Goal: Transaction & Acquisition: Book appointment/travel/reservation

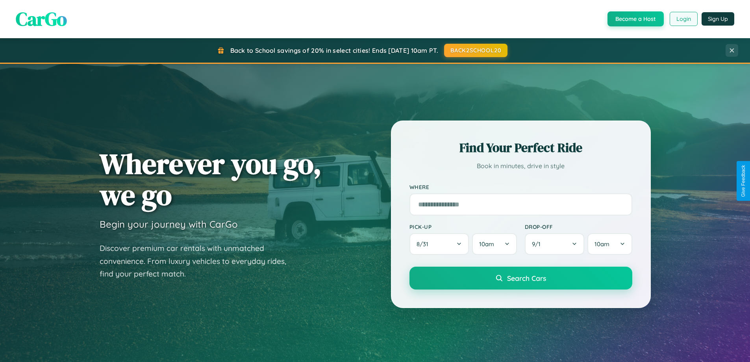
click at [683, 19] on button "Login" at bounding box center [684, 19] width 28 height 14
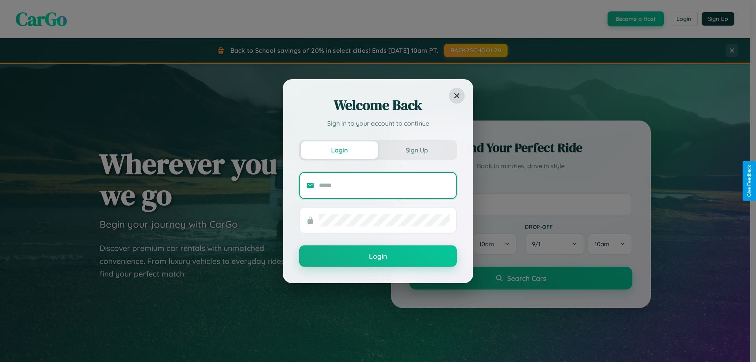
click at [384, 185] on input "text" at bounding box center [384, 185] width 131 height 13
type input "**********"
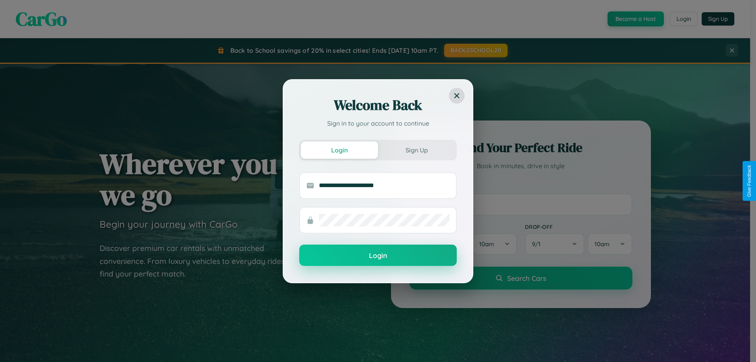
click at [378, 256] on button "Login" at bounding box center [378, 255] width 158 height 21
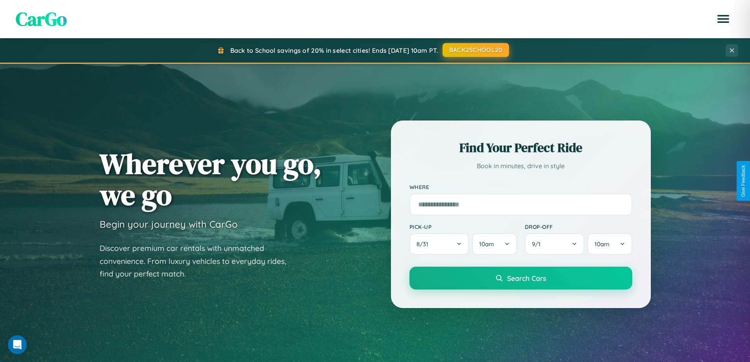
click at [475, 50] on button "BACK2SCHOOL20" at bounding box center [476, 50] width 67 height 14
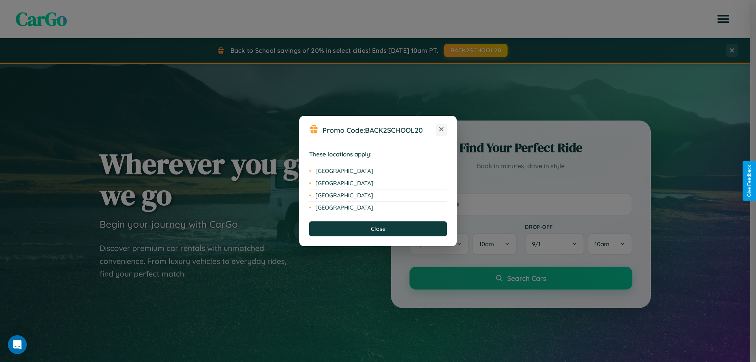
click at [441, 130] on icon at bounding box center [441, 129] width 4 height 4
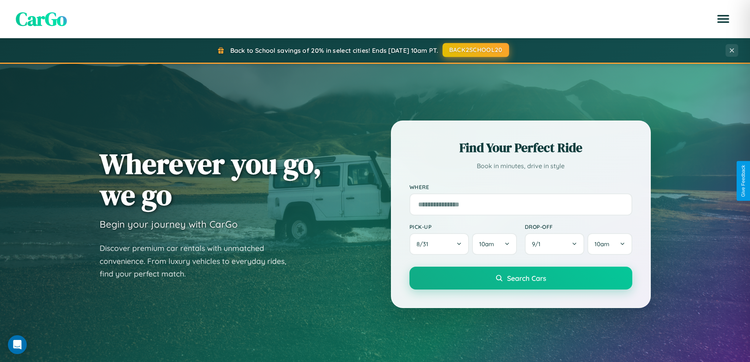
click at [475, 50] on button "BACK2SCHOOL20" at bounding box center [476, 50] width 67 height 14
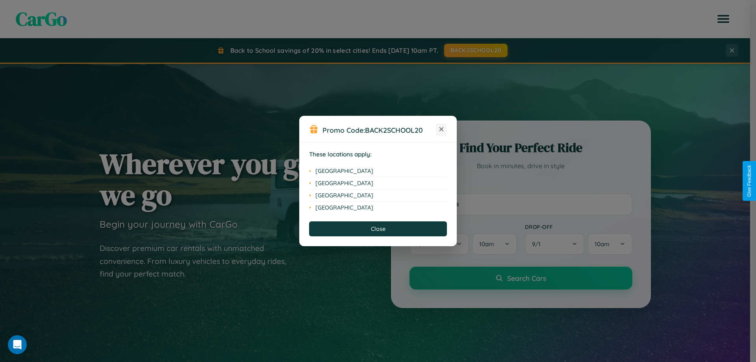
click at [441, 130] on icon at bounding box center [441, 129] width 4 height 4
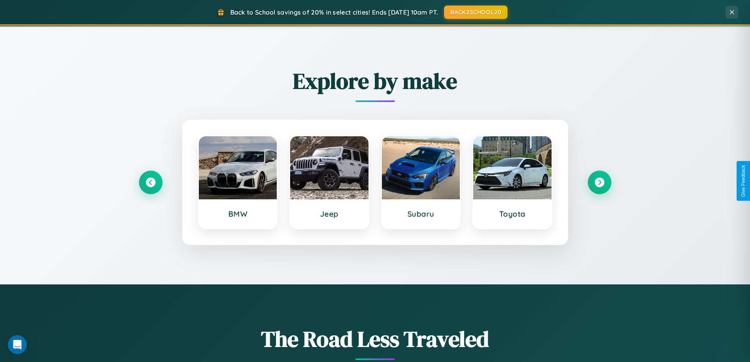
scroll to position [339, 0]
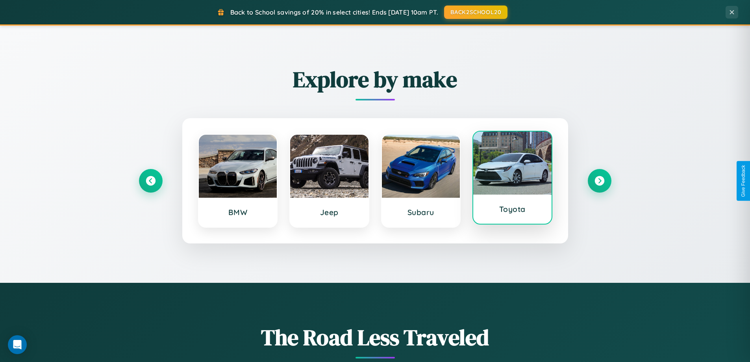
click at [512, 178] on div at bounding box center [512, 163] width 78 height 63
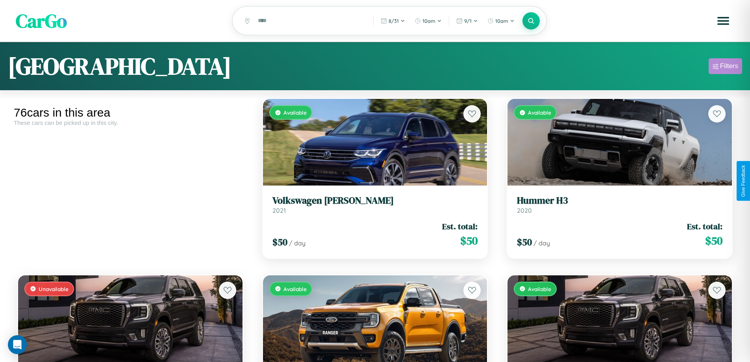
click at [725, 67] on div "Filters" at bounding box center [729, 66] width 18 height 8
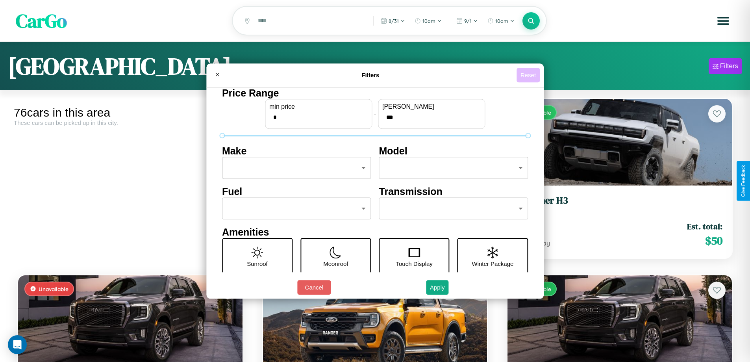
click at [529, 75] on button "Reset" at bounding box center [528, 75] width 23 height 15
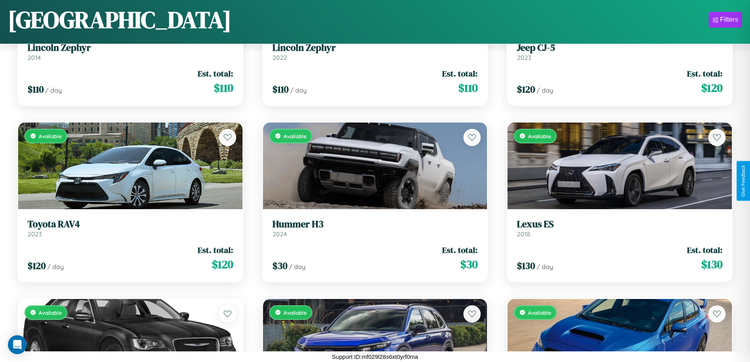
scroll to position [992, 0]
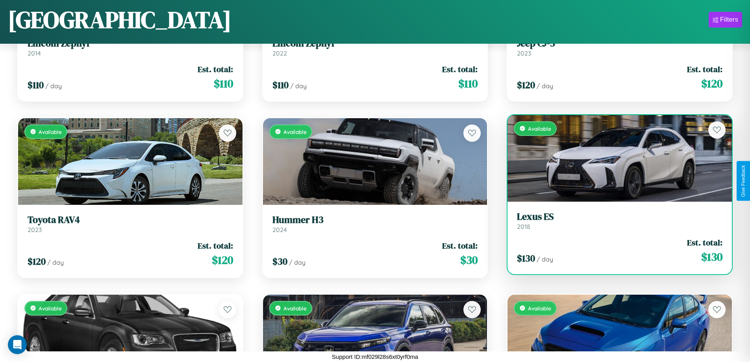
click at [615, 159] on div "Available" at bounding box center [620, 158] width 224 height 87
click at [615, 158] on div "Available" at bounding box center [620, 158] width 224 height 87
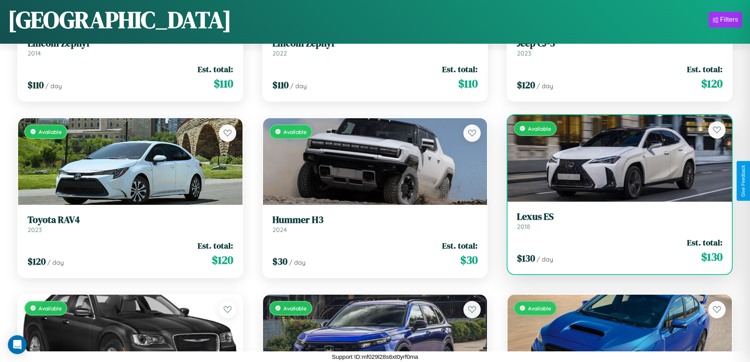
click at [615, 158] on div "Available" at bounding box center [620, 158] width 224 height 87
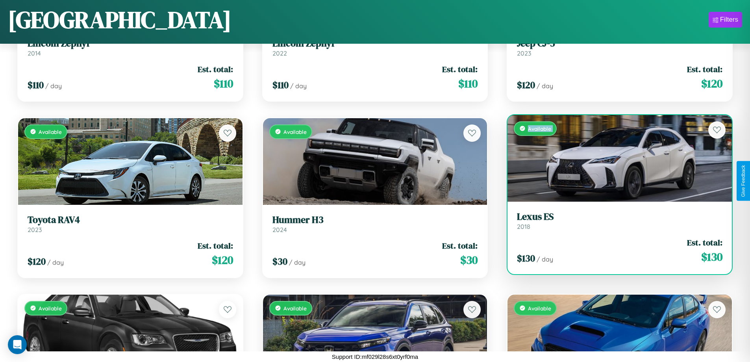
click at [615, 158] on div "Available" at bounding box center [620, 158] width 224 height 87
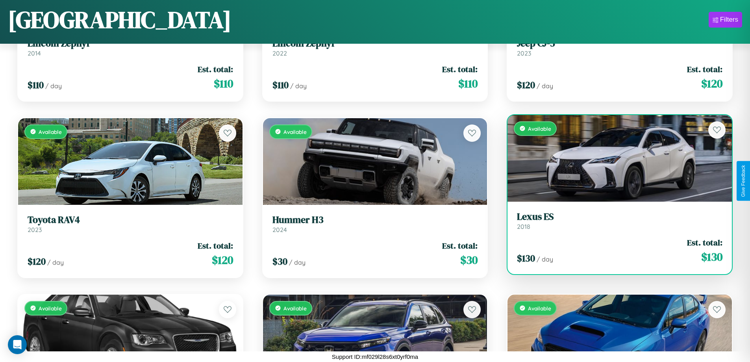
click at [615, 158] on div "Available" at bounding box center [620, 158] width 224 height 87
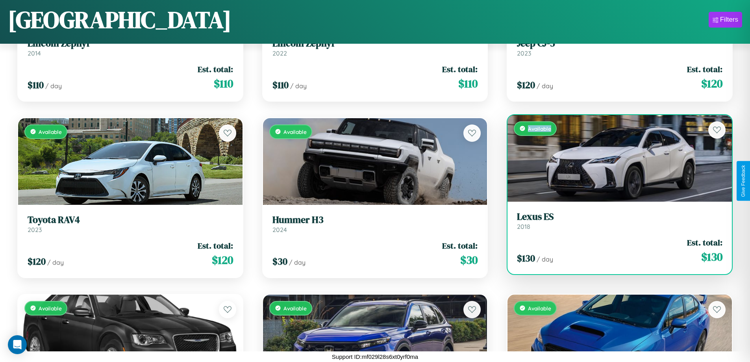
click at [615, 158] on div "Available" at bounding box center [620, 158] width 224 height 87
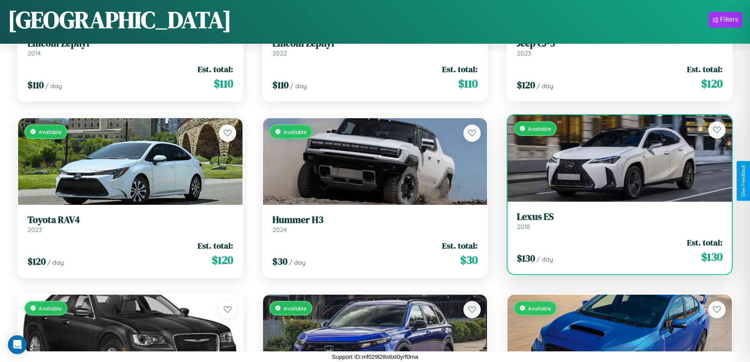
click at [615, 221] on h3 "Lexus ES" at bounding box center [620, 216] width 206 height 11
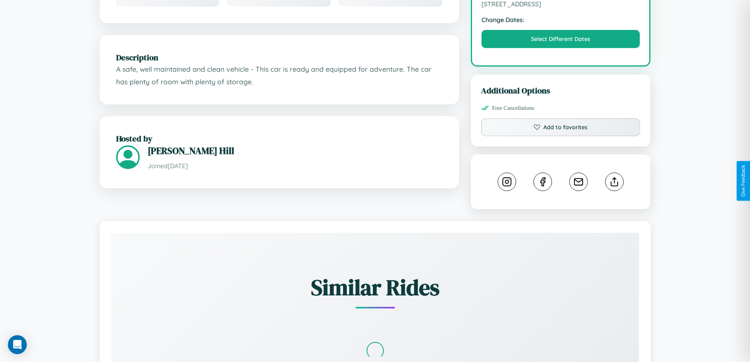
scroll to position [259, 0]
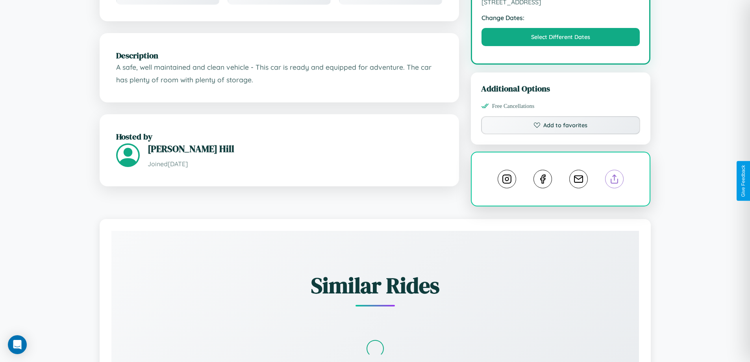
click at [615, 180] on line at bounding box center [615, 178] width 0 height 6
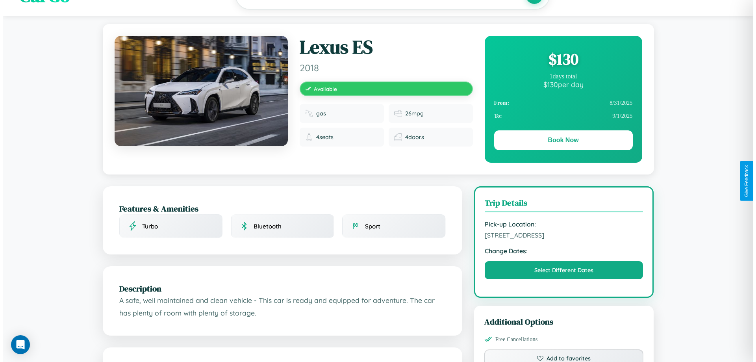
scroll to position [0, 0]
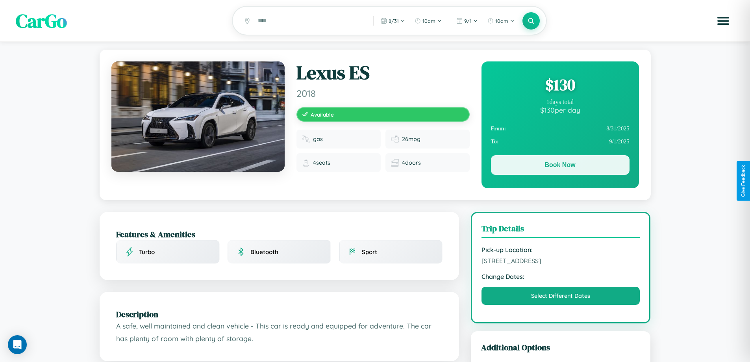
click at [560, 166] on button "Book Now" at bounding box center [560, 165] width 139 height 20
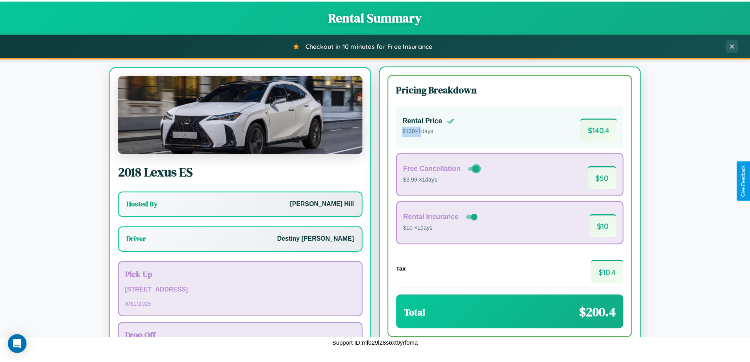
scroll to position [37, 0]
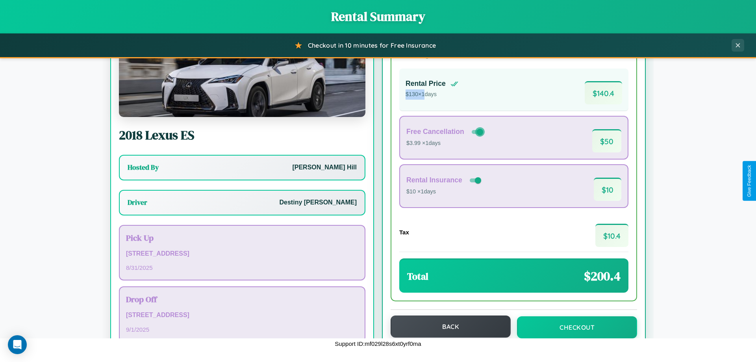
click at [447, 327] on button "Back" at bounding box center [451, 326] width 120 height 22
